Goal: Information Seeking & Learning: Learn about a topic

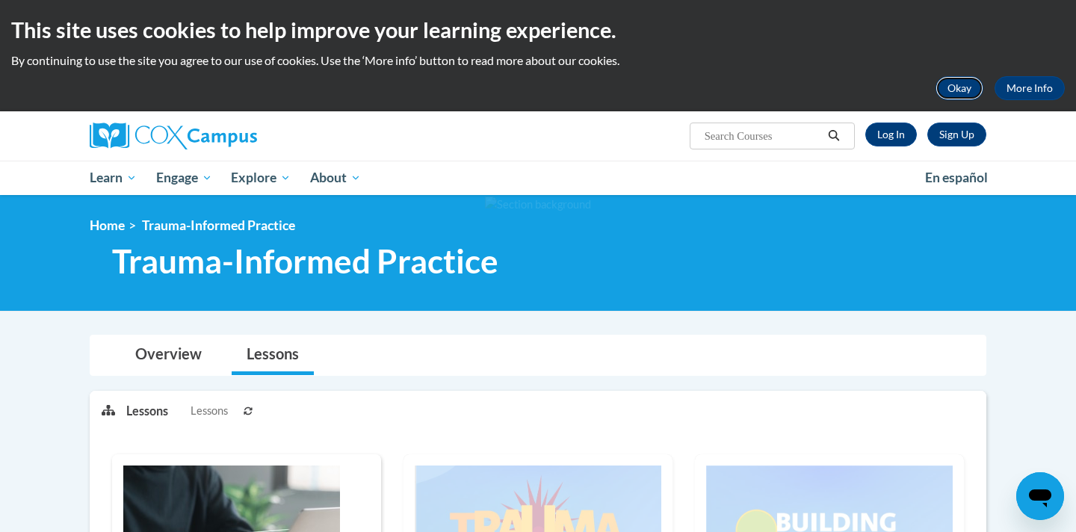
click at [964, 93] on button "Okay" at bounding box center [960, 88] width 48 height 24
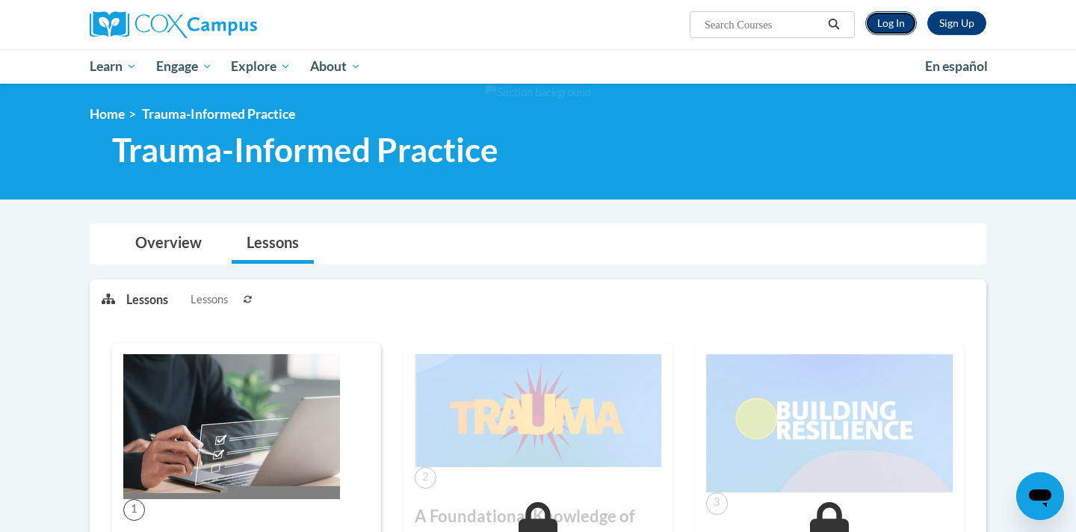
click at [905, 27] on link "Log In" at bounding box center [891, 23] width 52 height 24
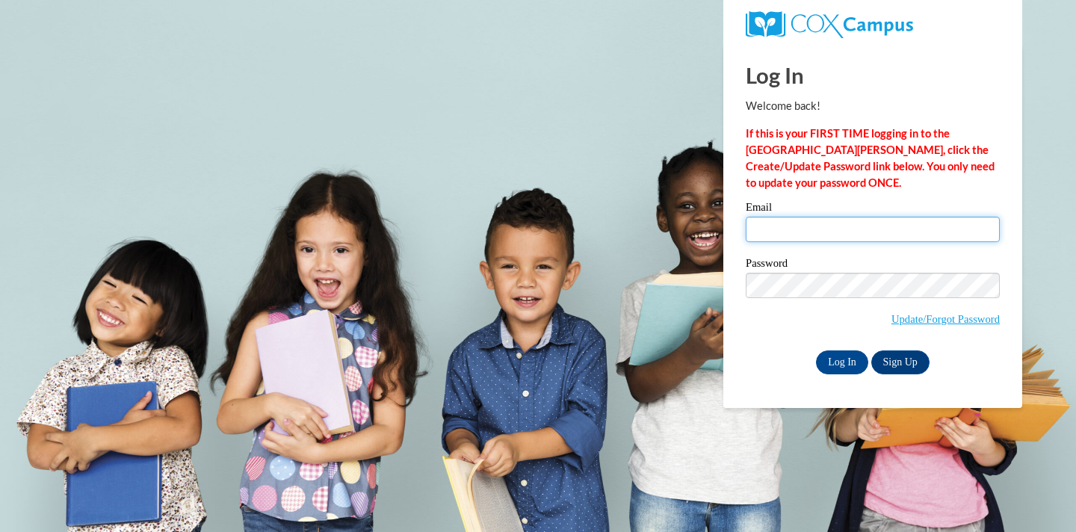
click at [790, 238] on input "Email" at bounding box center [873, 229] width 254 height 25
type input "mrb335@scarletmail.rutgers.edu"
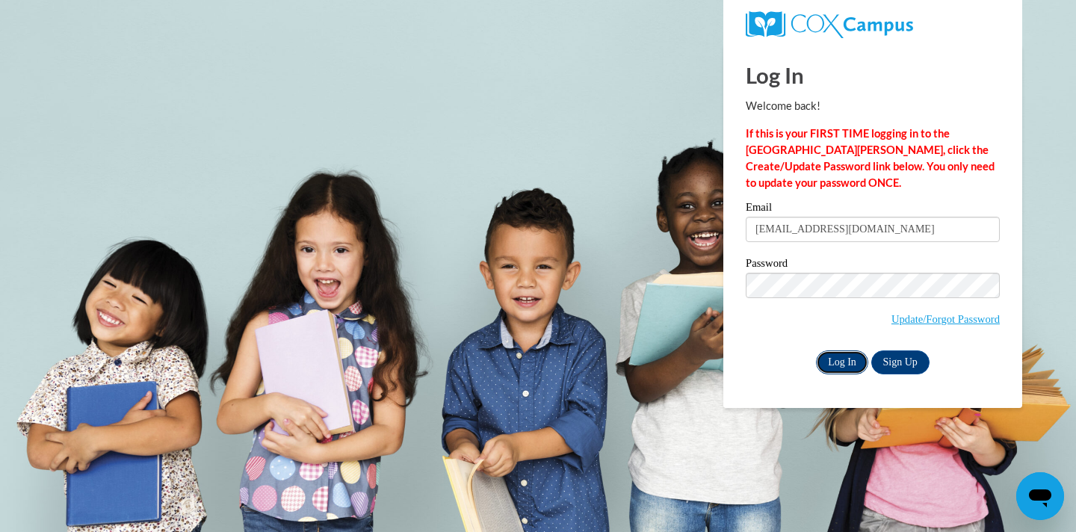
click at [840, 362] on input "Log In" at bounding box center [842, 363] width 52 height 24
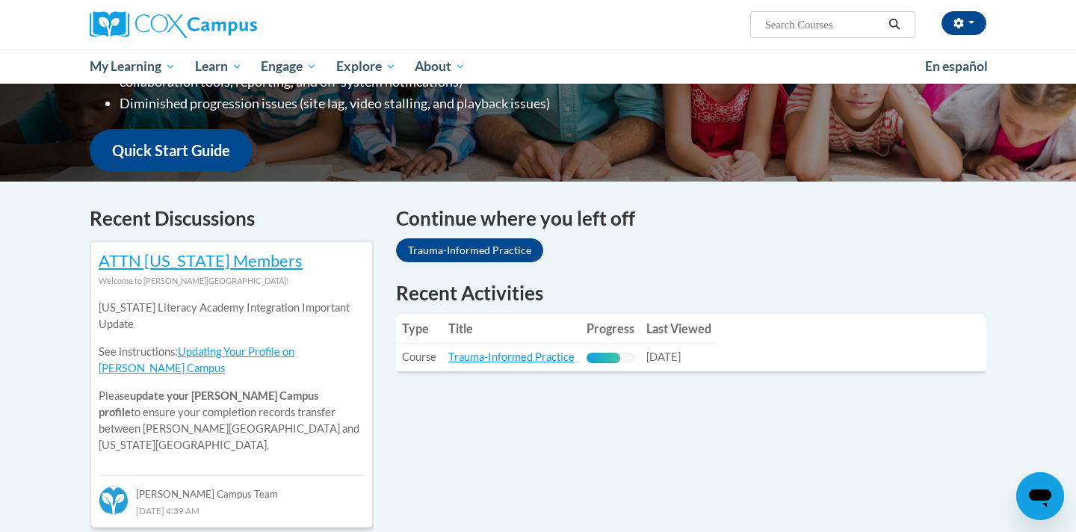
scroll to position [334, 0]
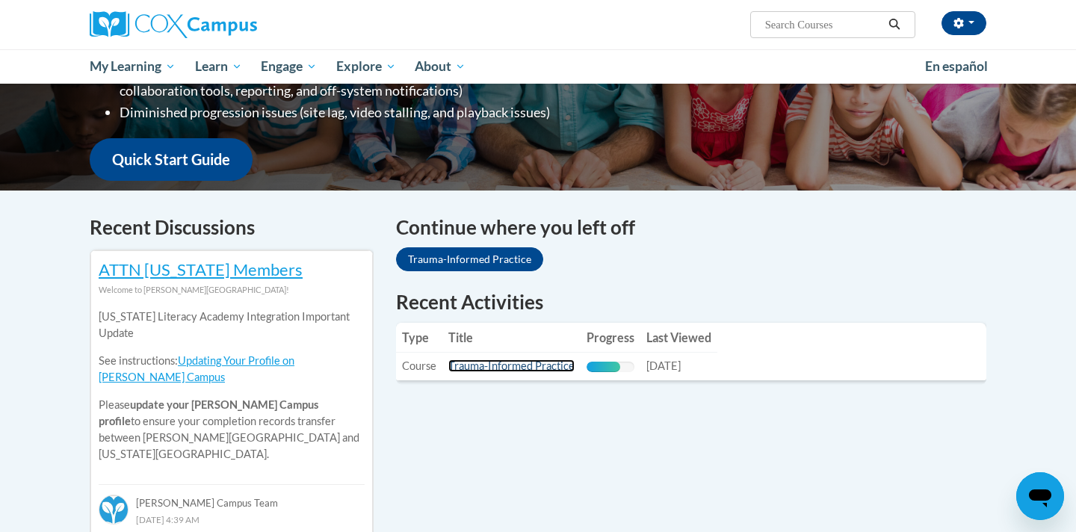
click at [510, 362] on link "Trauma-Informed Practice" at bounding box center [511, 366] width 126 height 13
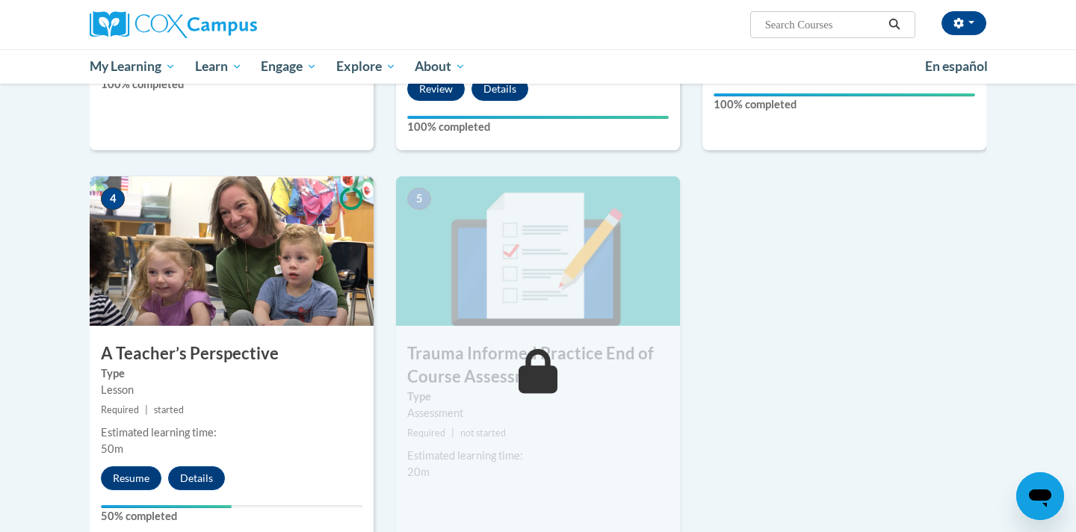
scroll to position [634, 0]
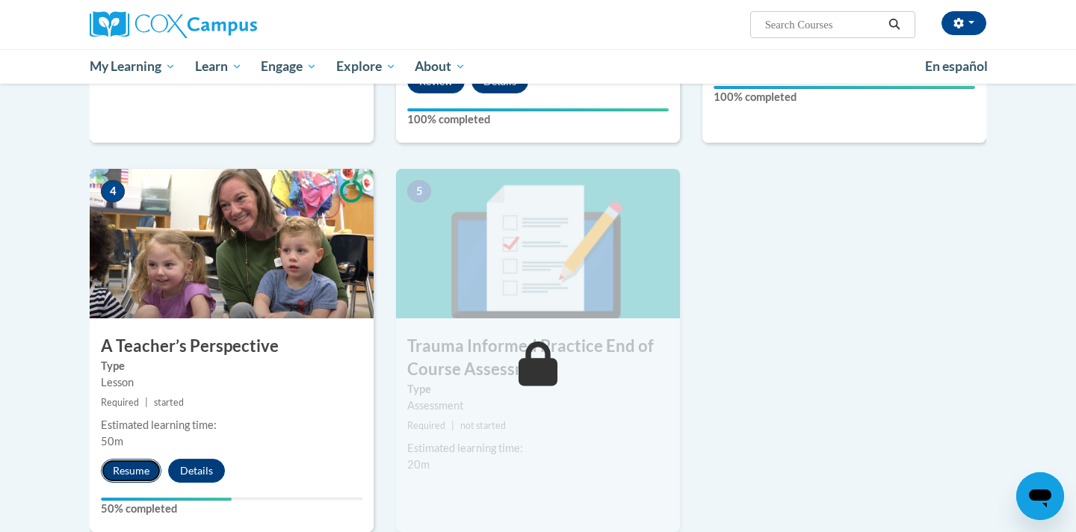
click at [140, 474] on button "Resume" at bounding box center [131, 471] width 61 height 24
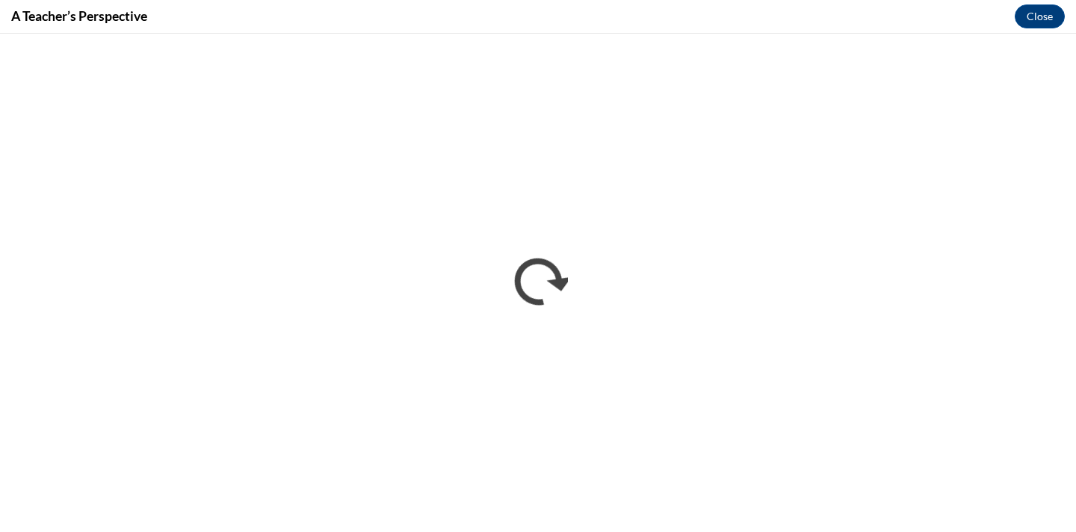
scroll to position [0, 0]
